Goal: Find specific page/section: Find specific page/section

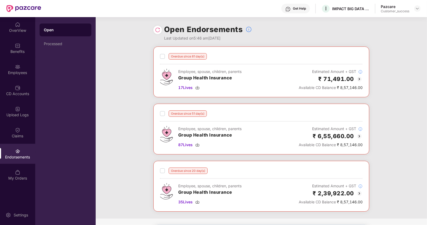
scroll to position [34, 0]
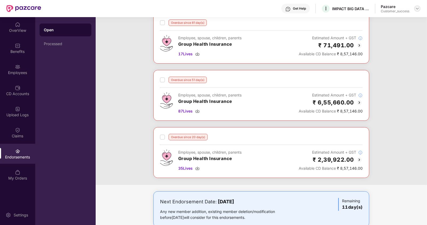
click at [418, 6] on div at bounding box center [417, 8] width 6 height 6
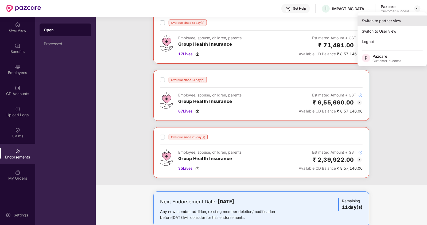
click at [385, 22] on div "Switch to partner view" at bounding box center [392, 21] width 69 height 10
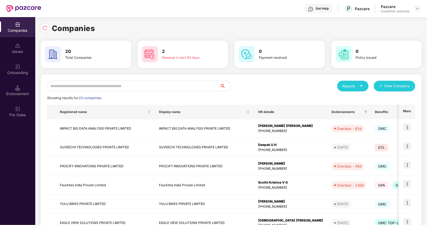
click at [91, 89] on input "text" at bounding box center [133, 86] width 173 height 11
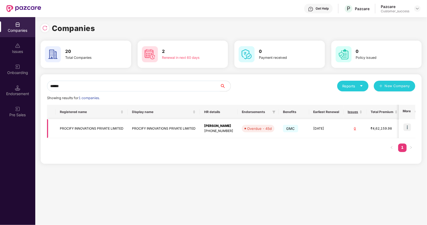
type input "******"
click at [407, 127] on img at bounding box center [407, 126] width 7 height 7
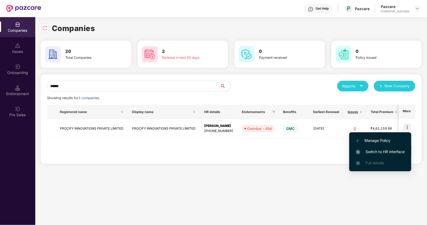
click at [369, 153] on span "Switch to HR interface" at bounding box center [380, 152] width 49 height 6
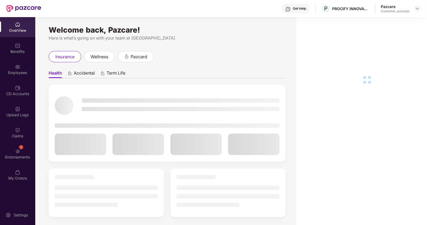
click at [19, 75] on div "Employees" at bounding box center [17, 72] width 35 height 5
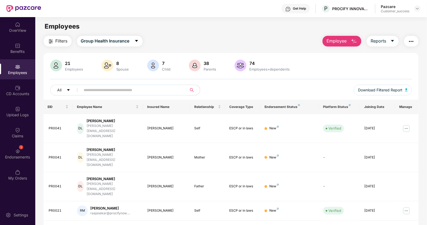
click at [85, 88] on input "text" at bounding box center [132, 90] width 96 height 8
type input "*"
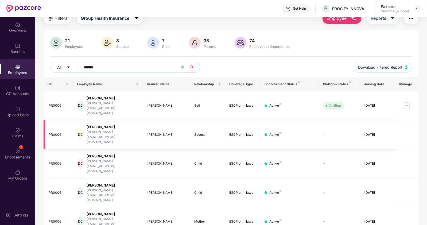
scroll to position [24, 0]
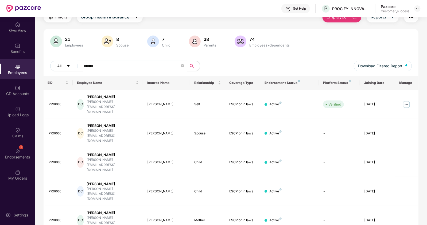
type input "*******"
click at [17, 42] on div at bounding box center [17, 44] width 5 height 5
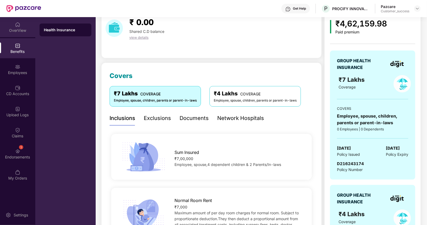
click at [20, 28] on div "OverView" at bounding box center [17, 30] width 35 height 5
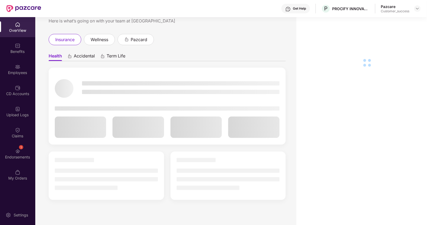
click at [20, 47] on img at bounding box center [17, 45] width 5 height 5
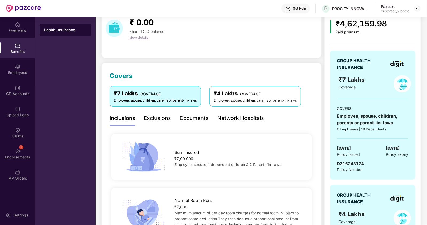
click at [183, 114] on div "Documents" at bounding box center [194, 118] width 29 height 8
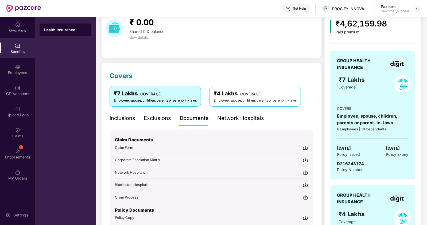
scroll to position [40, 0]
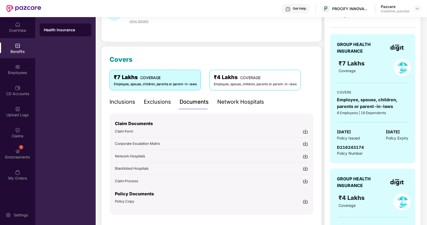
click at [132, 200] on span "Policy Copy" at bounding box center [124, 201] width 19 height 4
